Goal: Answer question/provide support

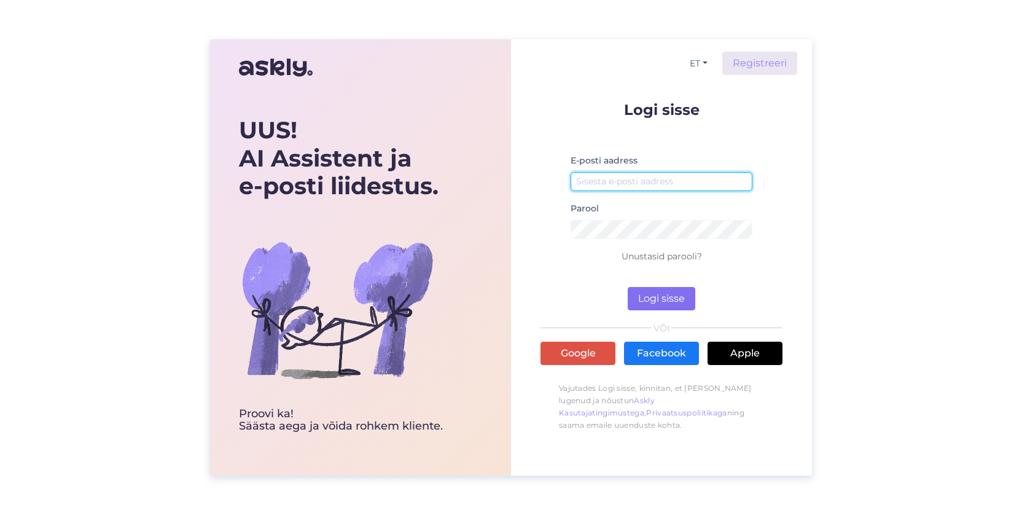
type input "[PERSON_NAME][EMAIL_ADDRESS][PERSON_NAME][DOMAIN_NAME]"
click at [656, 291] on button "Logi sisse" at bounding box center [662, 298] width 68 height 23
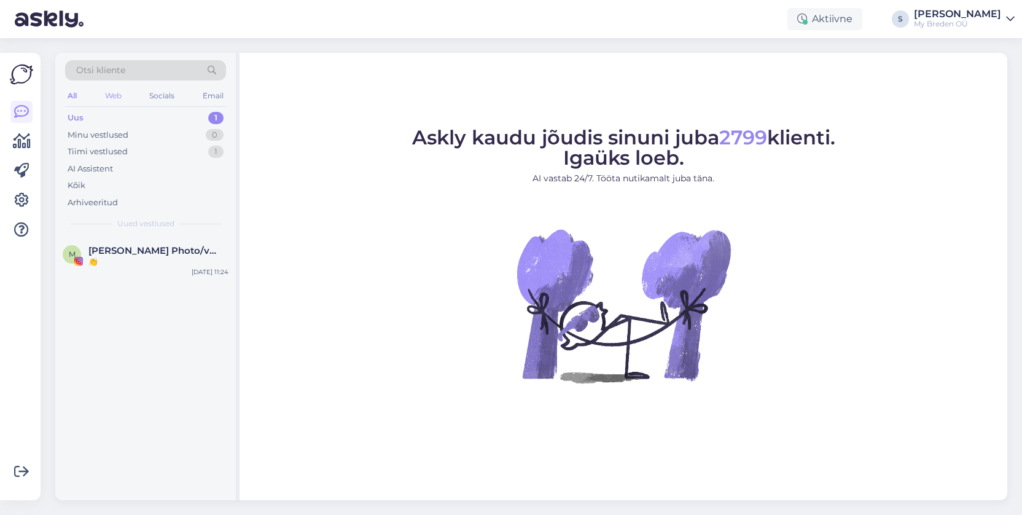
click at [116, 93] on div "Web" at bounding box center [114, 96] width 22 height 16
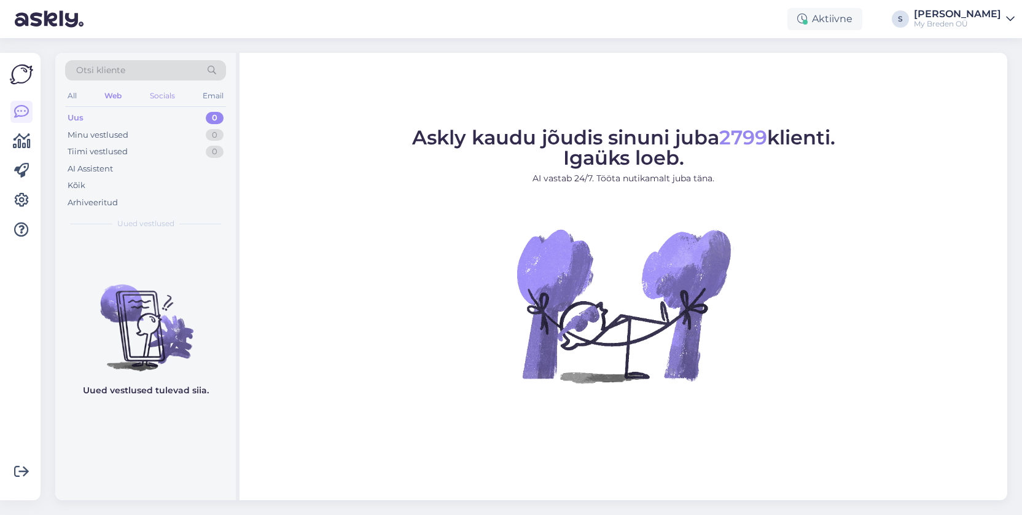
click at [152, 93] on div "Socials" at bounding box center [162, 96] width 30 height 16
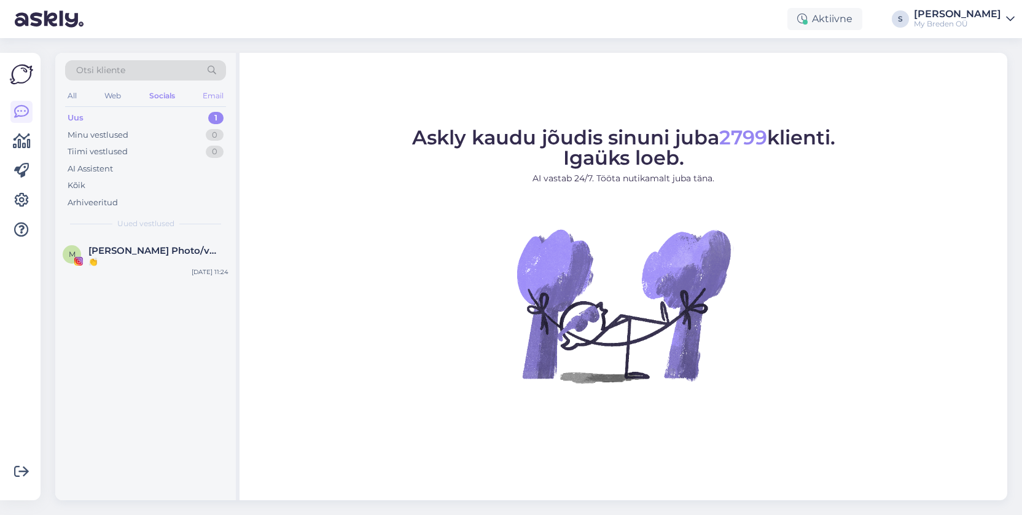
click at [211, 93] on div "Email" at bounding box center [213, 96] width 26 height 16
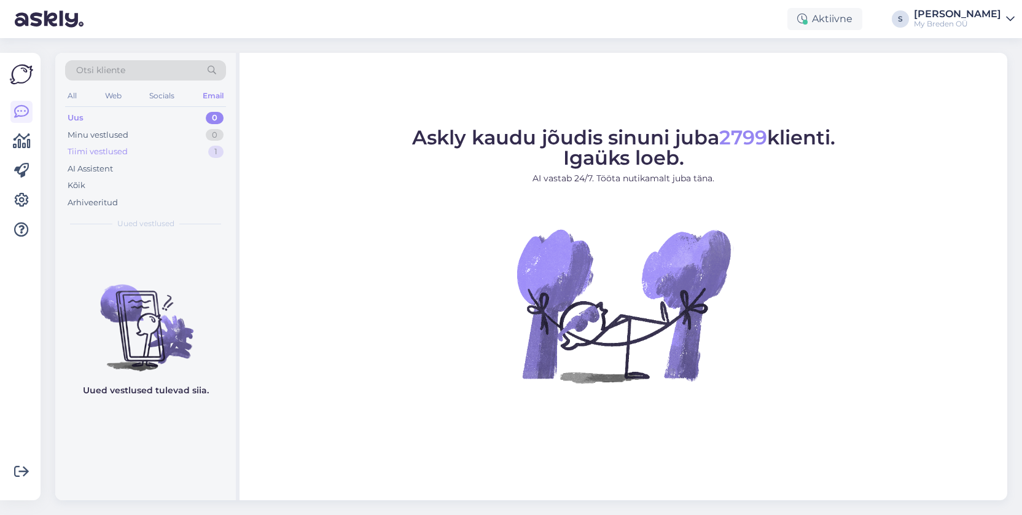
click at [100, 157] on div "Tiimi vestlused" at bounding box center [98, 152] width 60 height 12
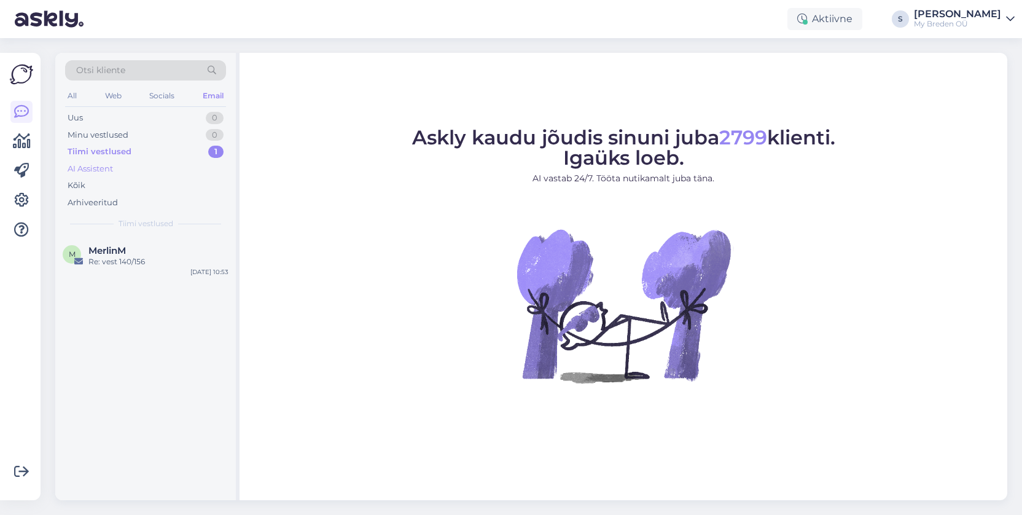
click at [92, 176] on div "AI Assistent" at bounding box center [145, 168] width 161 height 17
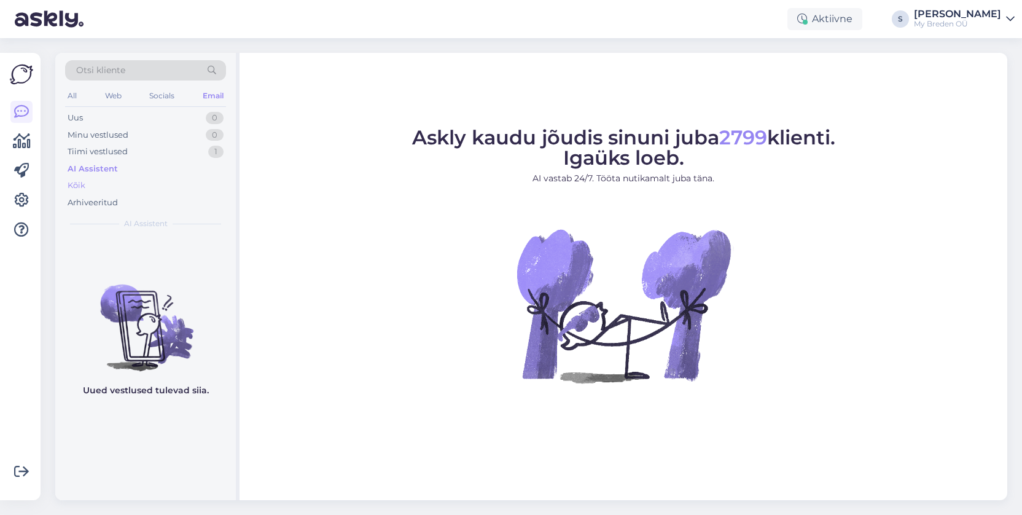
click at [89, 189] on div "Kõik" at bounding box center [145, 185] width 161 height 17
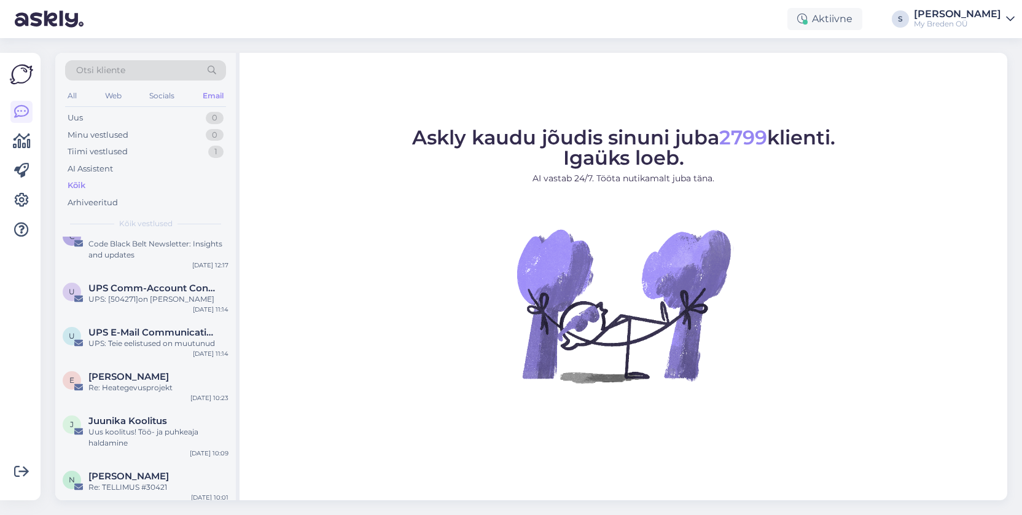
scroll to position [550, 0]
click at [125, 71] on span "Otsi kliente" at bounding box center [100, 70] width 49 height 13
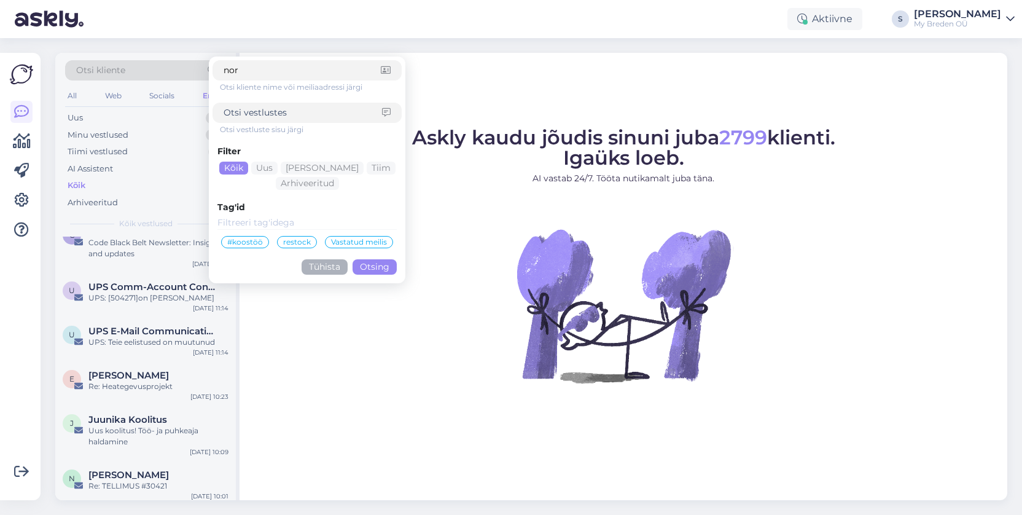
type input "[PERSON_NAME]"
click button "Otsing" at bounding box center [375, 266] width 44 height 15
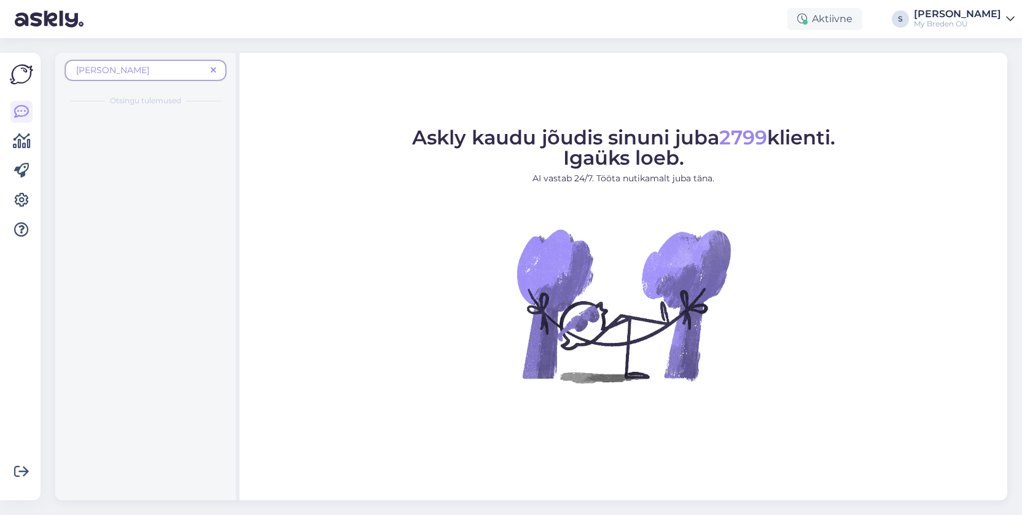
scroll to position [0, 0]
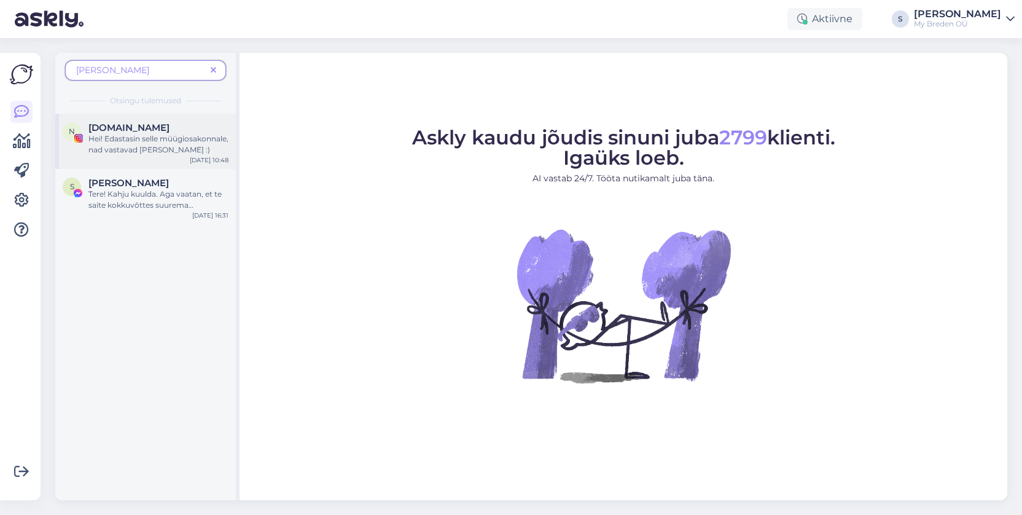
click at [144, 134] on div "Hei! Edastasin selle müügiosakonnale, nad vastavad [PERSON_NAME] :)" at bounding box center [158, 144] width 140 height 22
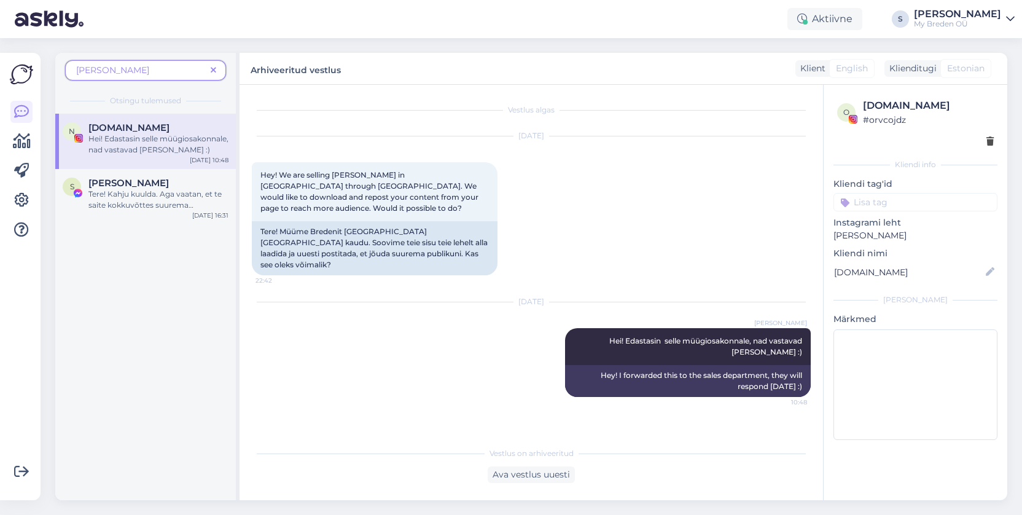
click at [880, 106] on div "[DOMAIN_NAME]" at bounding box center [928, 105] width 131 height 15
drag, startPoint x: 900, startPoint y: 106, endPoint x: 864, endPoint y: 105, distance: 36.2
click at [864, 105] on div "[DOMAIN_NAME]" at bounding box center [928, 105] width 131 height 15
click at [211, 72] on icon at bounding box center [214, 70] width 6 height 9
